Goal: Information Seeking & Learning: Learn about a topic

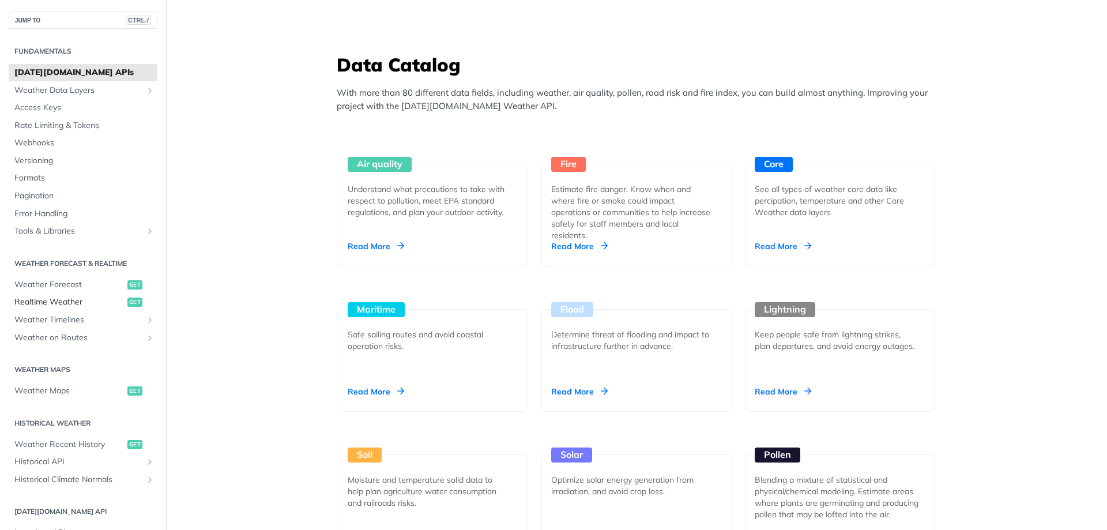
click at [50, 300] on span "Realtime Weather" at bounding box center [69, 302] width 110 height 12
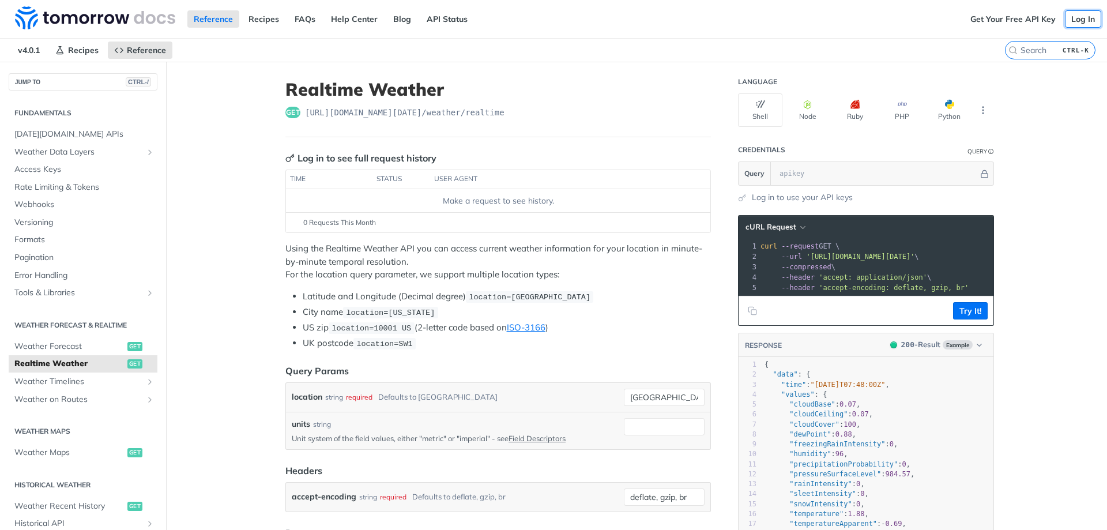
click at [1073, 23] on link "Log In" at bounding box center [1083, 18] width 36 height 17
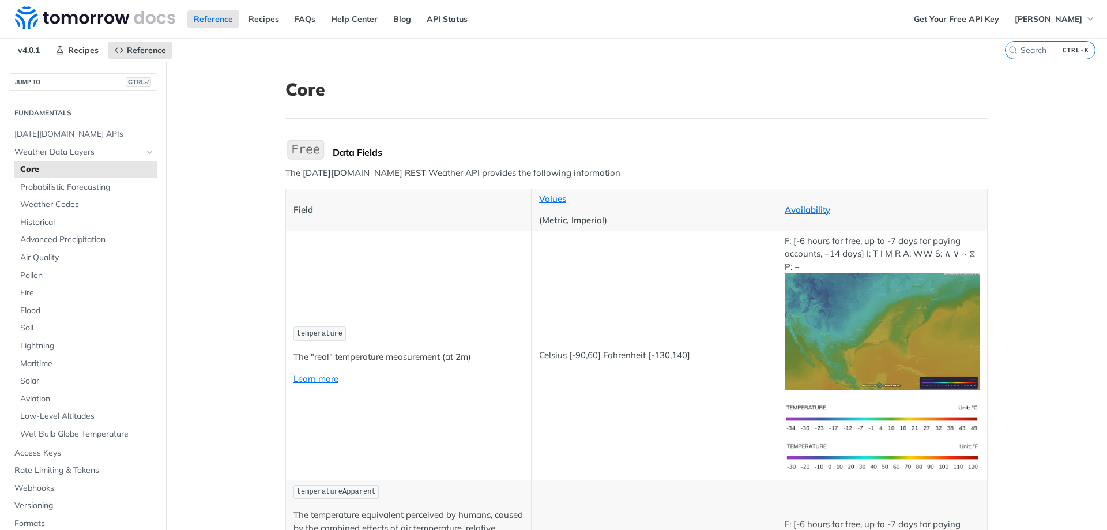
scroll to position [115, 0]
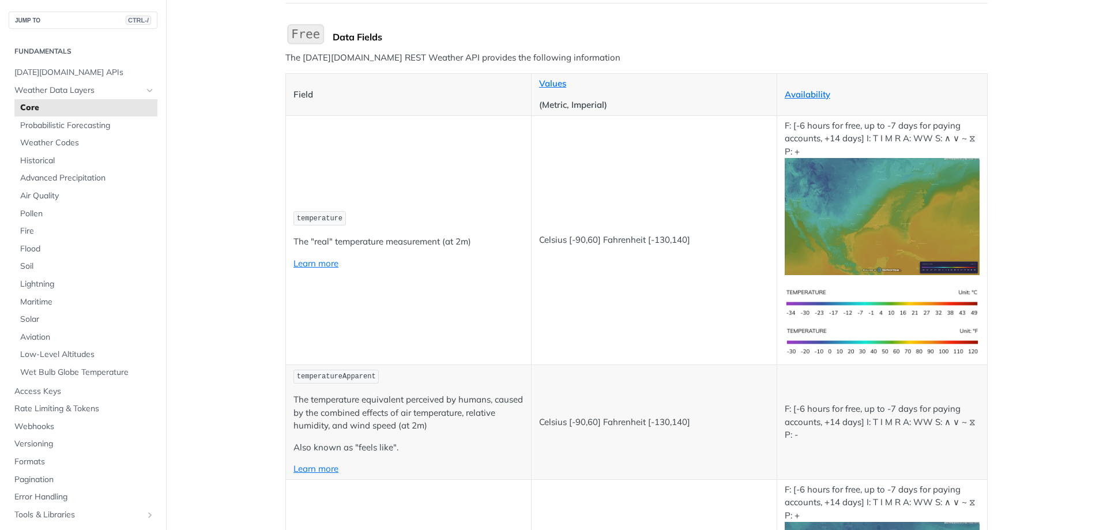
click at [322, 216] on span "temperature" at bounding box center [320, 219] width 46 height 8
click at [383, 242] on p "The "real" temperature measurement (at 2m)" at bounding box center [409, 241] width 230 height 13
click at [465, 208] on td "temperature The "real" temperature measurement (at 2m) Learn more" at bounding box center [409, 239] width 246 height 249
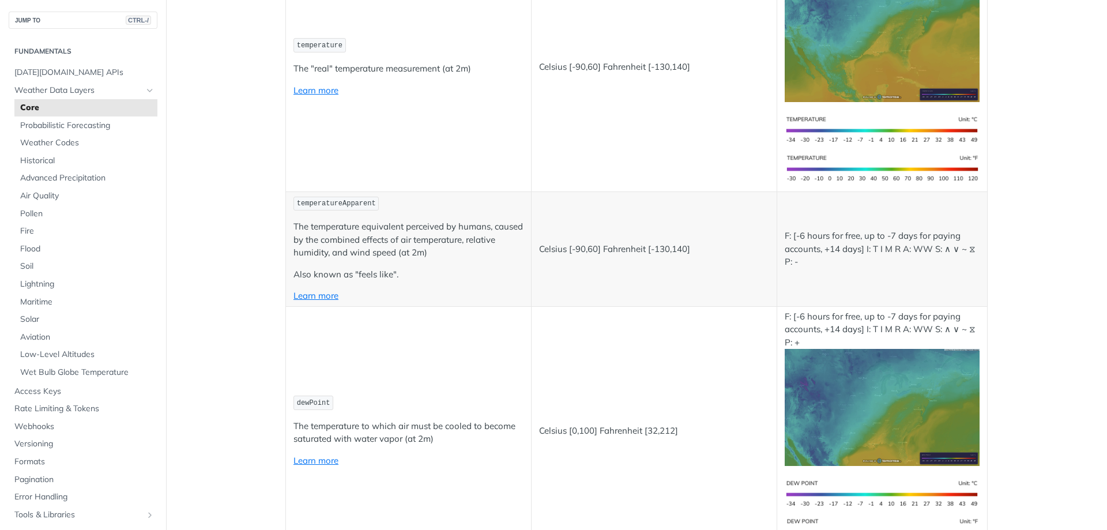
scroll to position [0, 0]
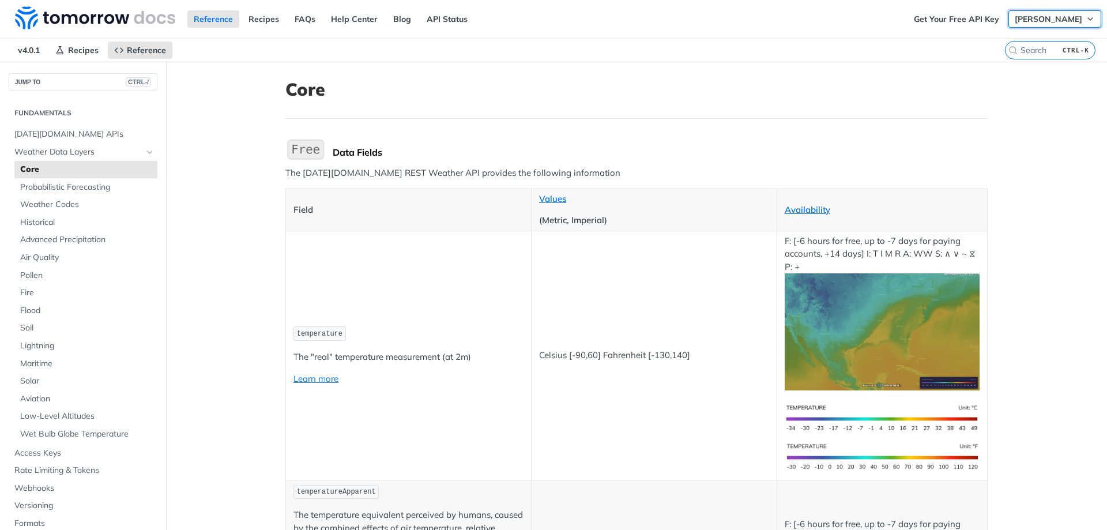
click at [1028, 17] on span "Mauliddin Moko" at bounding box center [1048, 19] width 67 height 10
click at [922, 48] on nav "v4.0.1 Recipes Reference" at bounding box center [502, 50] width 1005 height 23
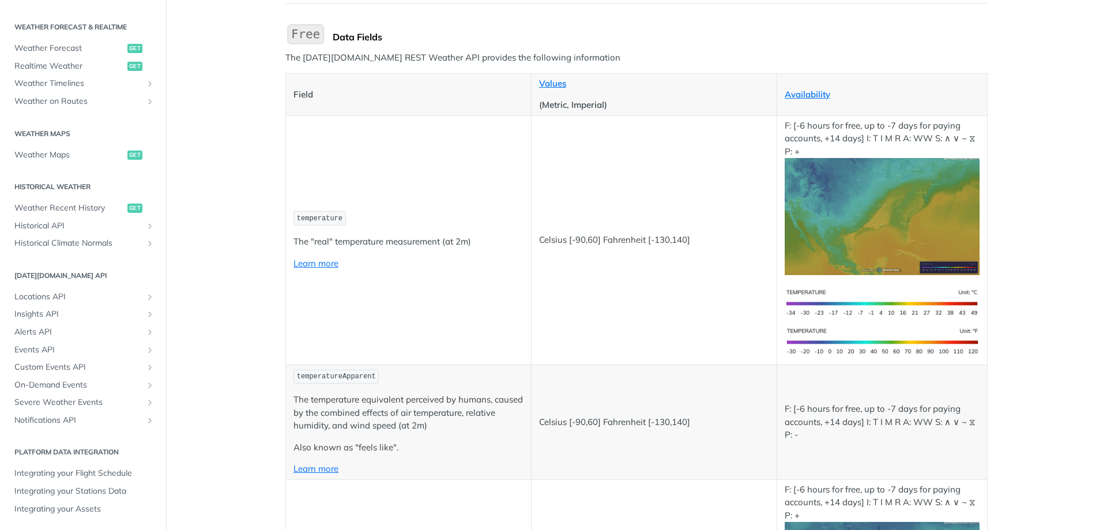
scroll to position [173, 0]
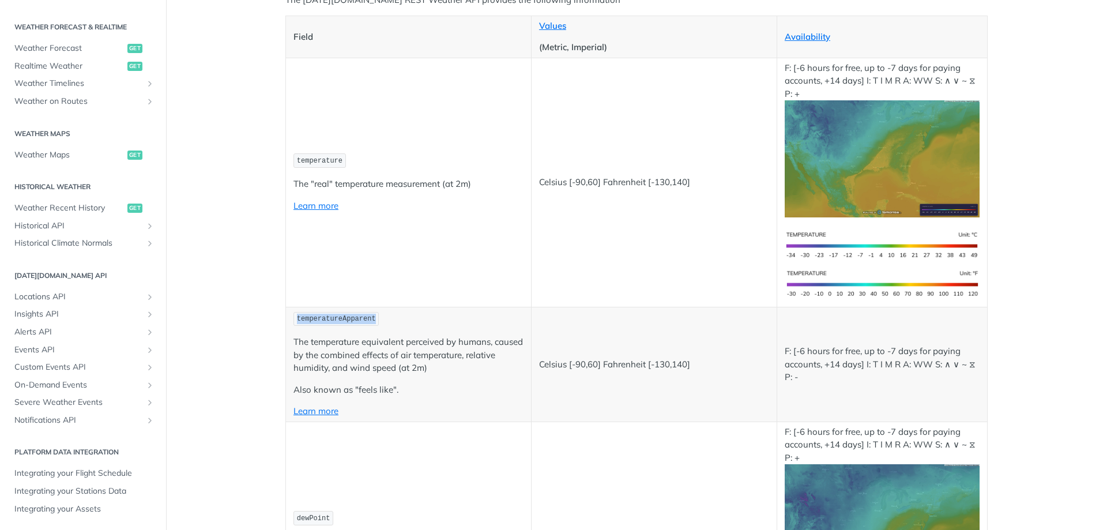
drag, startPoint x: 292, startPoint y: 319, endPoint x: 363, endPoint y: 315, distance: 71.0
click at [363, 315] on span "temperatureApparent" at bounding box center [336, 319] width 79 height 8
copy span "temperatureApparent"
click at [330, 161] on span "temperature" at bounding box center [320, 161] width 46 height 8
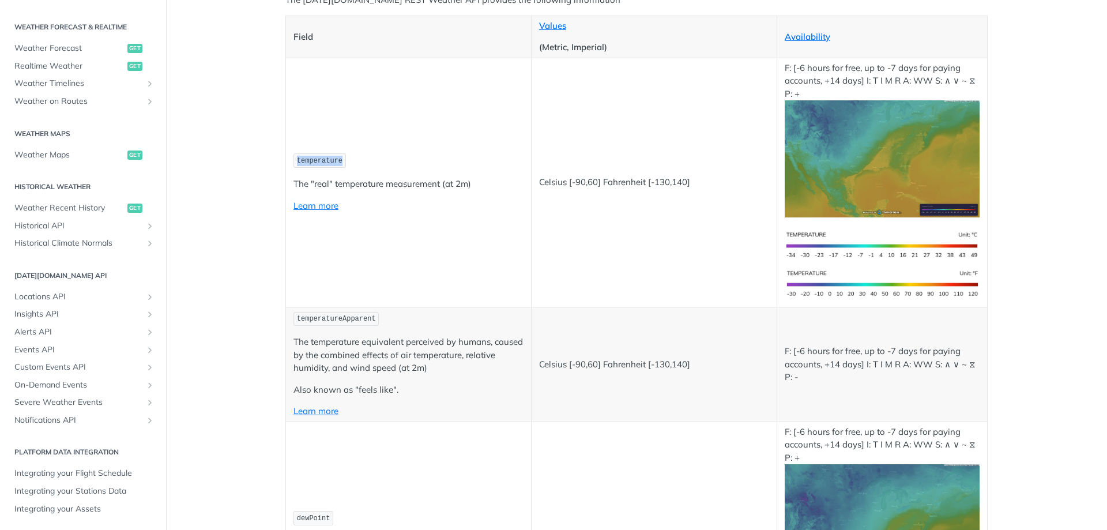
click at [330, 161] on span "temperature" at bounding box center [320, 161] width 46 height 8
copy span "temperature"
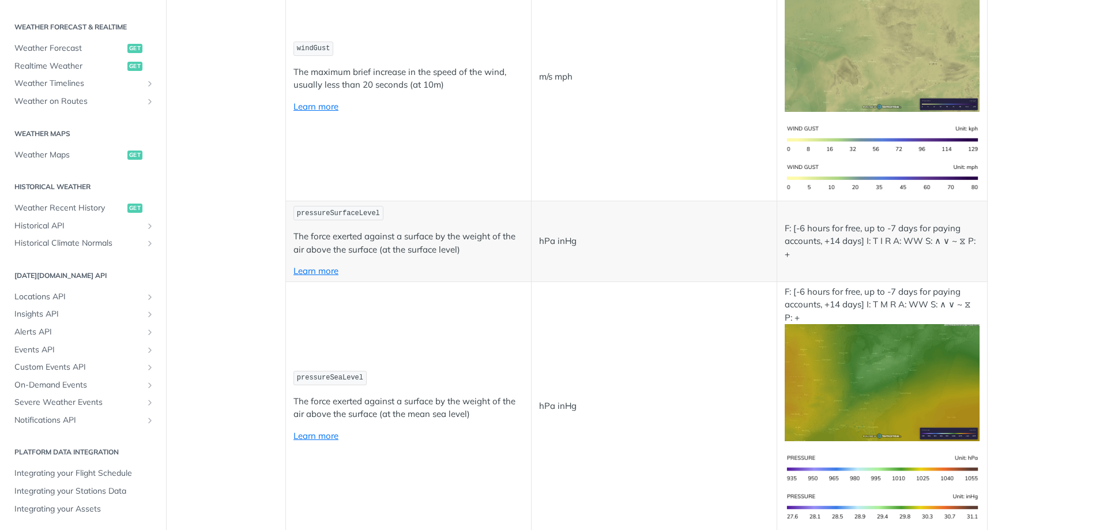
scroll to position [1096, 0]
